Goal: Task Accomplishment & Management: Use online tool/utility

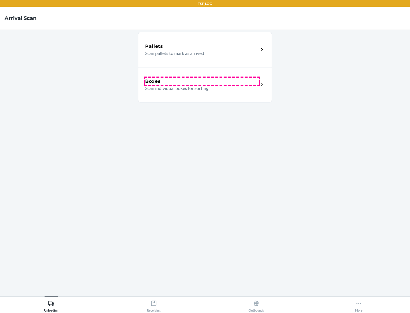
click at [202, 81] on div "Boxes" at bounding box center [201, 81] width 113 height 7
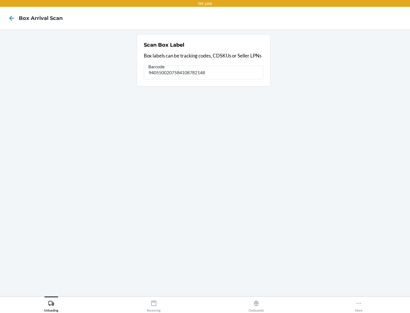
type input "9405500207584108782148"
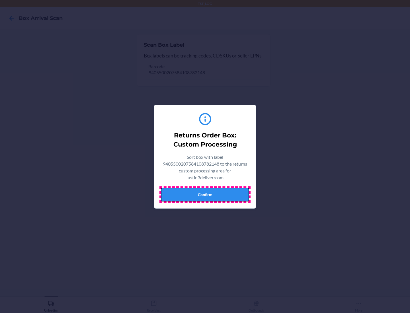
click at [205, 194] on button "Confirm" at bounding box center [205, 195] width 88 height 14
